Goal: Transaction & Acquisition: Obtain resource

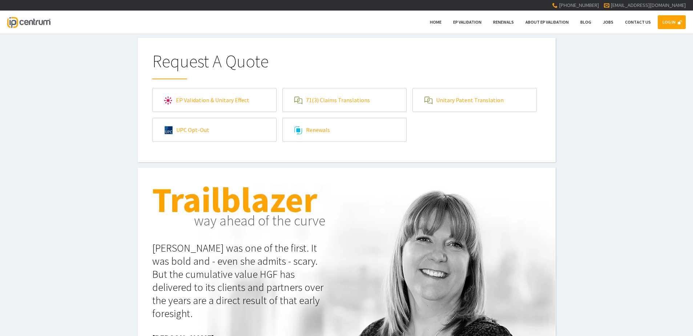
click at [499, 101] on link "Unitary Patent Translation" at bounding box center [475, 99] width 124 height 23
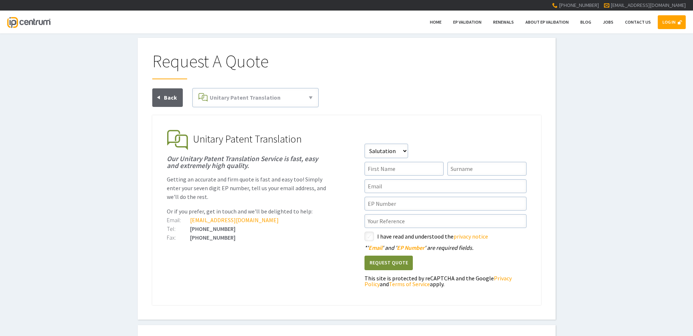
click at [678, 20] on link "LOG IN" at bounding box center [672, 22] width 28 height 14
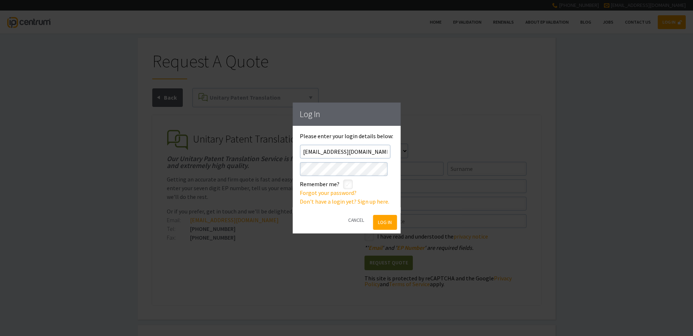
click at [374, 218] on button "Log In" at bounding box center [385, 222] width 24 height 15
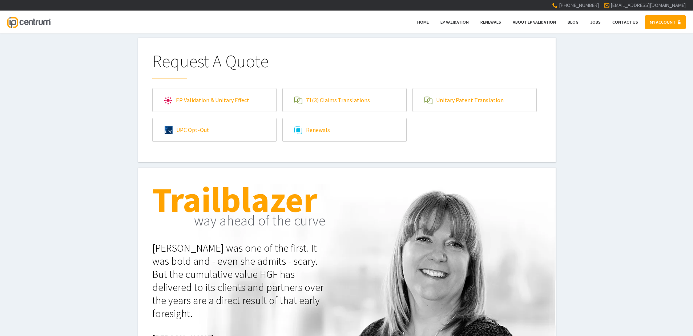
click at [456, 100] on link "Unitary Patent Translation" at bounding box center [475, 99] width 124 height 23
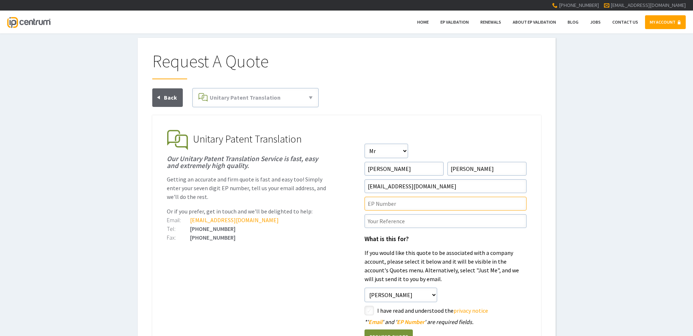
click at [395, 206] on input"] "text" at bounding box center [445, 204] width 162 height 14
paste input"] "24223806.1"
type input"] "ep24223806.1"
click at [394, 227] on input"] "text" at bounding box center [445, 221] width 162 height 14
paste input"] "P38335UPD1V"
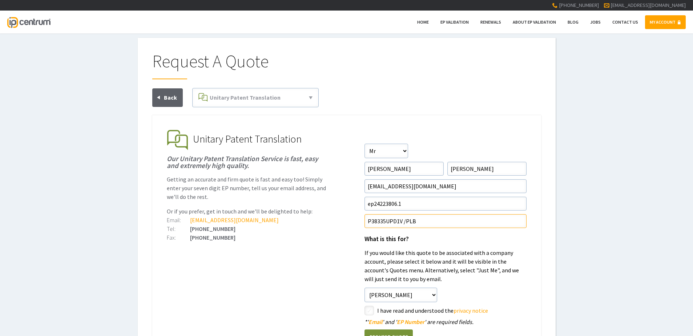
click at [405, 219] on input"] "P38335UPD1V /PLB" at bounding box center [445, 221] width 162 height 14
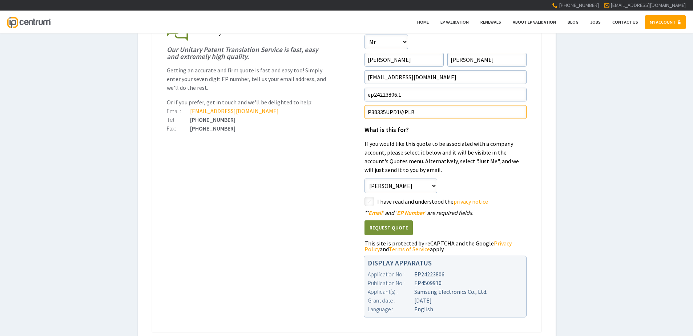
type input"] "P38335UPD1V/PLB"
click at [369, 202] on input"] "checkbox" at bounding box center [370, 202] width 9 height 9
checkbox input"] "true"
click at [283, 231] on ul "EP Validation & Unitary Effect IP Centrum makes European Patent Validation and …" at bounding box center [346, 169] width 389 height 326
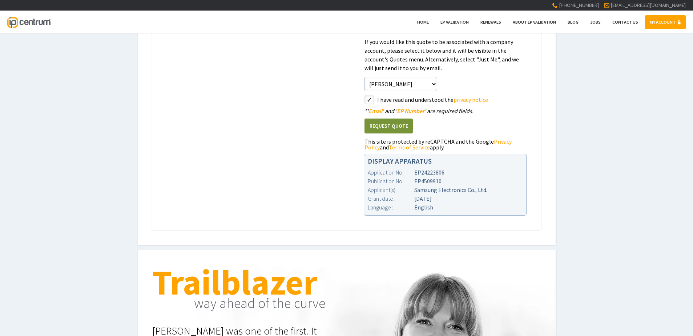
scroll to position [218, 0]
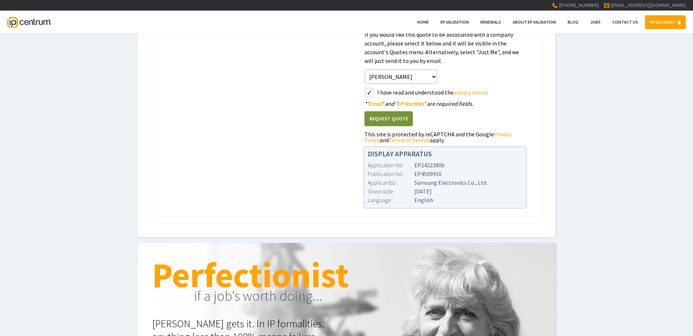
click at [401, 114] on button "Request Quote" at bounding box center [388, 118] width 48 height 15
